Goal: Check status: Check status

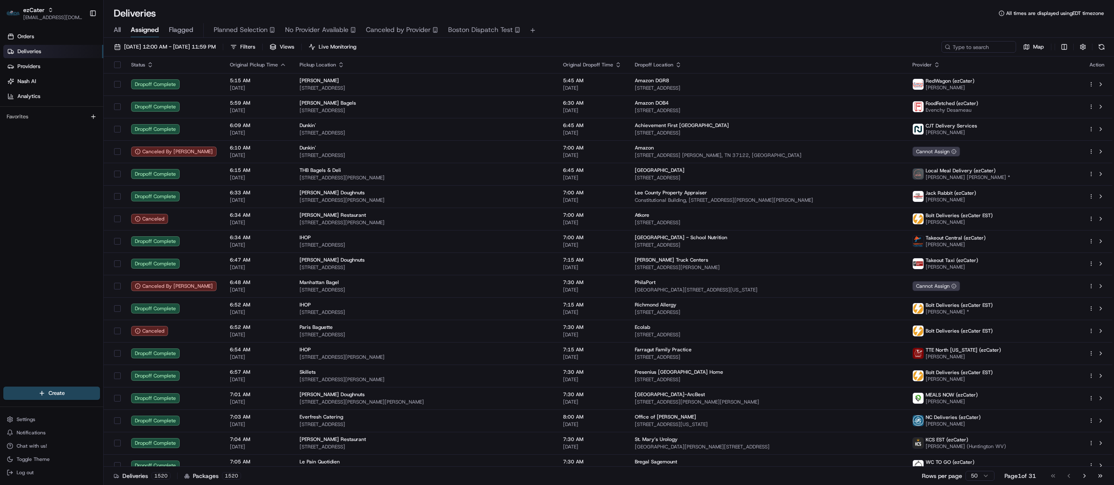
click at [680, 472] on div "Deliveries 1520 Packages 1520 Rows per page 50 Page 1 of 31 Go to first page Go…" at bounding box center [609, 475] width 1011 height 19
click at [8, 42] on link "Orders" at bounding box center [53, 36] width 100 height 13
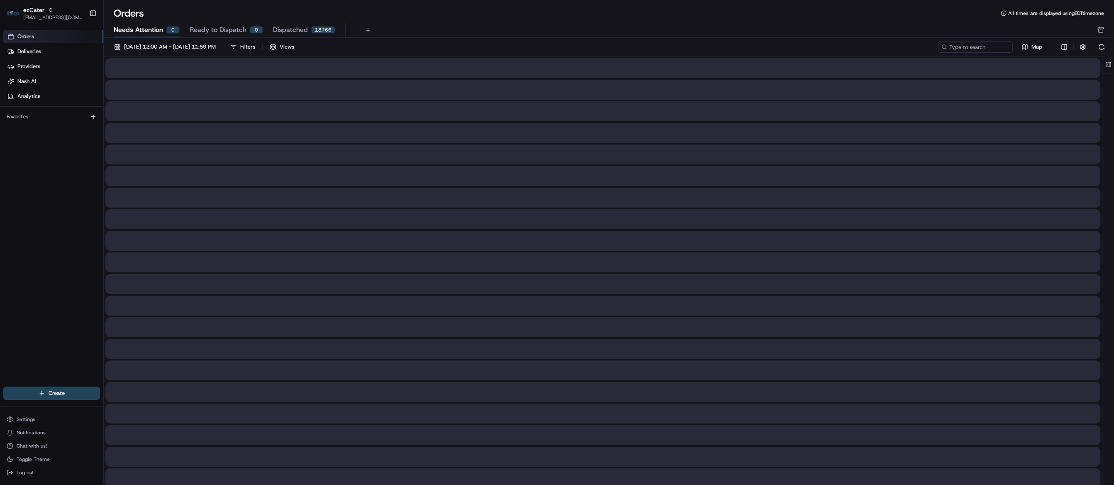
click at [134, 27] on span "Needs Attention" at bounding box center [138, 30] width 49 height 10
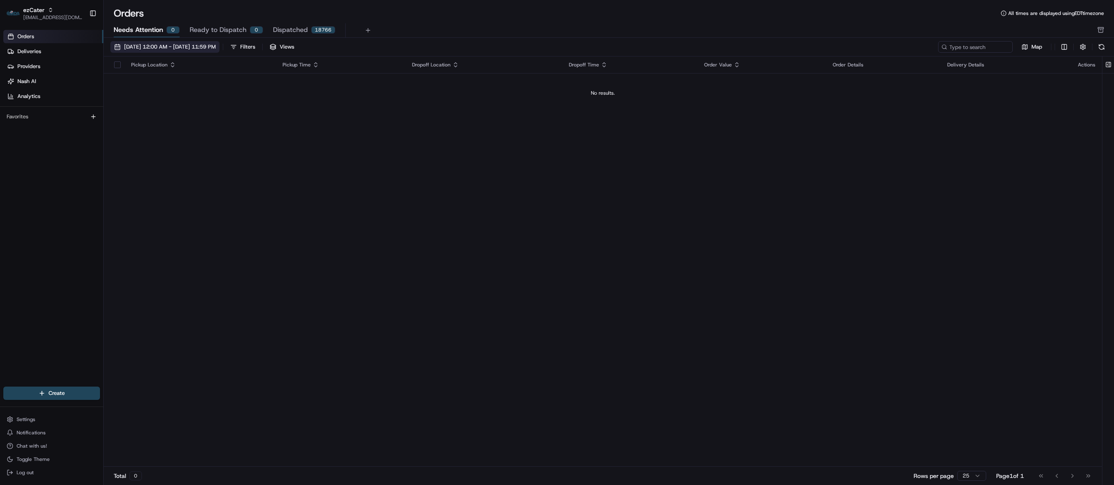
click at [161, 47] on span "08/01/2025 12:00 AM - 08/31/2025 11:59 PM" at bounding box center [170, 46] width 92 height 7
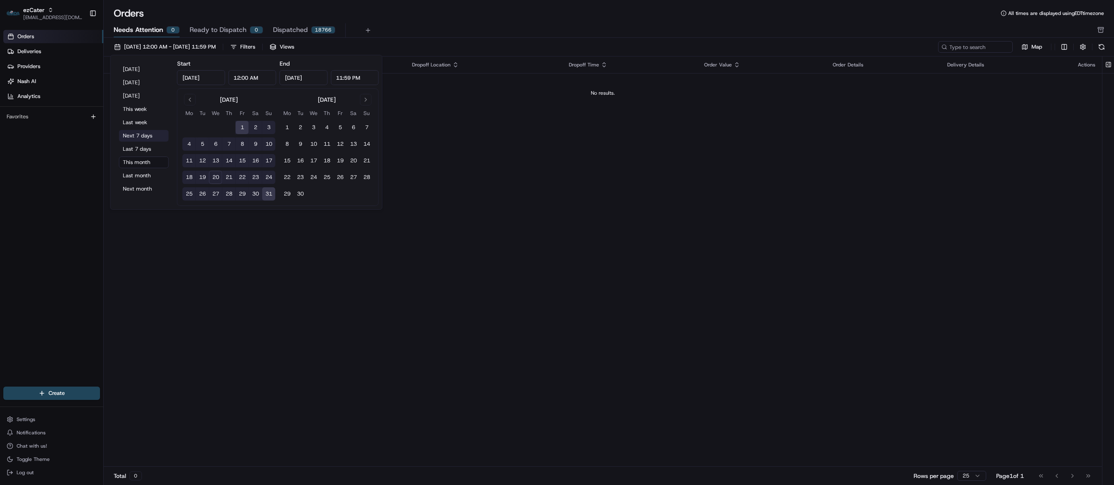
click at [143, 137] on button "Next 7 days" at bounding box center [144, 136] width 50 height 12
type input "Aug 20, 2025"
type input "Aug 27, 2025"
click at [529, 207] on div "Pickup Location Pickup Time Dropoff Location Dropoff Time Order Value Order Det…" at bounding box center [603, 261] width 999 height 410
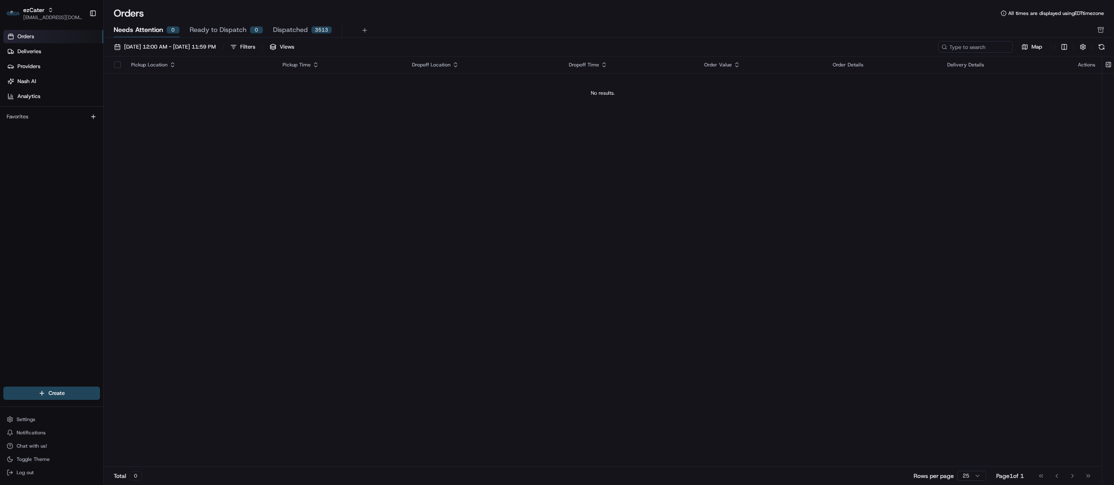
drag, startPoint x: 45, startPoint y: 212, endPoint x: 52, endPoint y: 207, distance: 8.9
click at [45, 212] on div "Orders Deliveries Providers Nash AI Analytics Favorites" at bounding box center [51, 209] width 103 height 365
